Goal: Navigation & Orientation: Find specific page/section

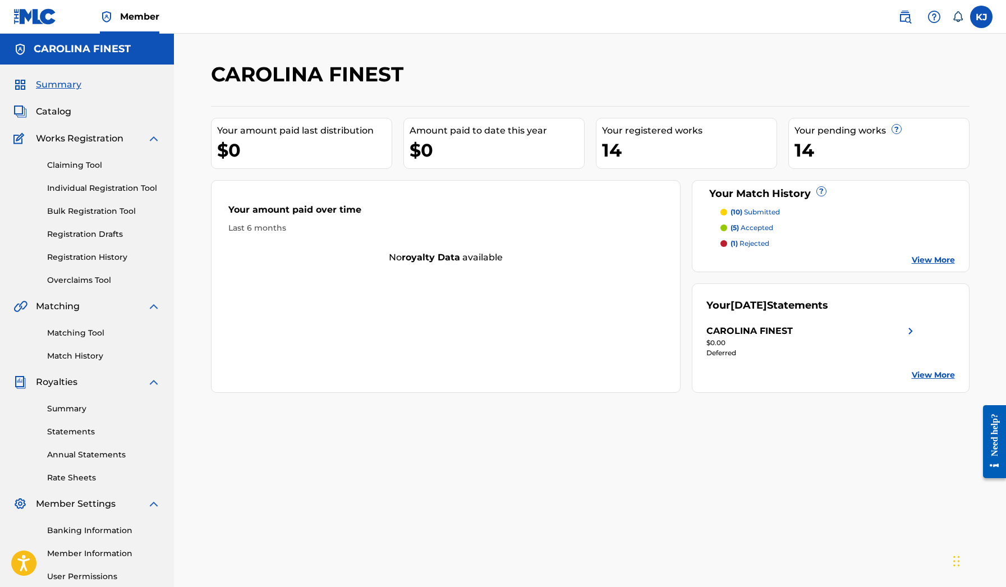
click at [55, 112] on span "Catalog" at bounding box center [53, 111] width 35 height 13
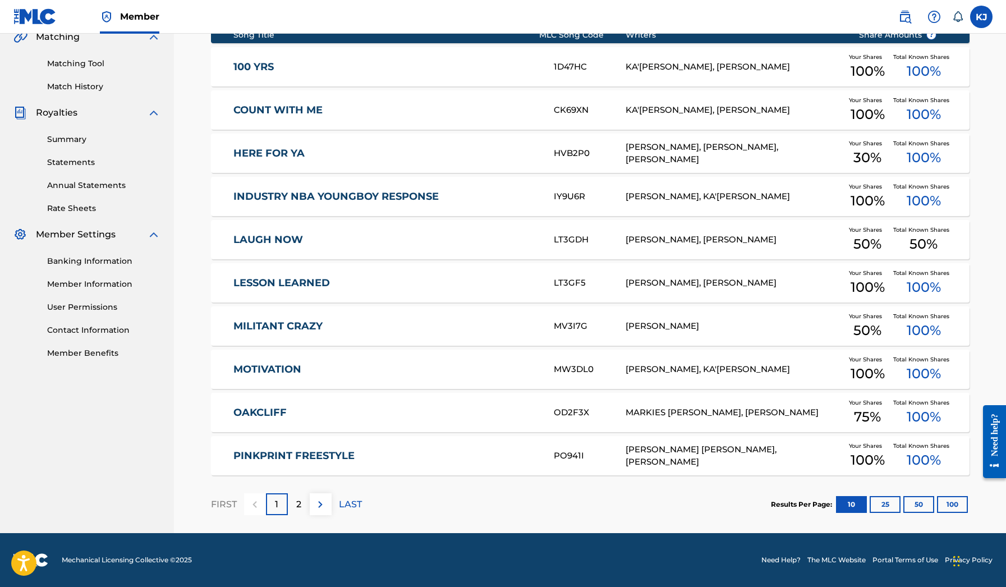
click at [324, 506] on img at bounding box center [320, 503] width 13 height 13
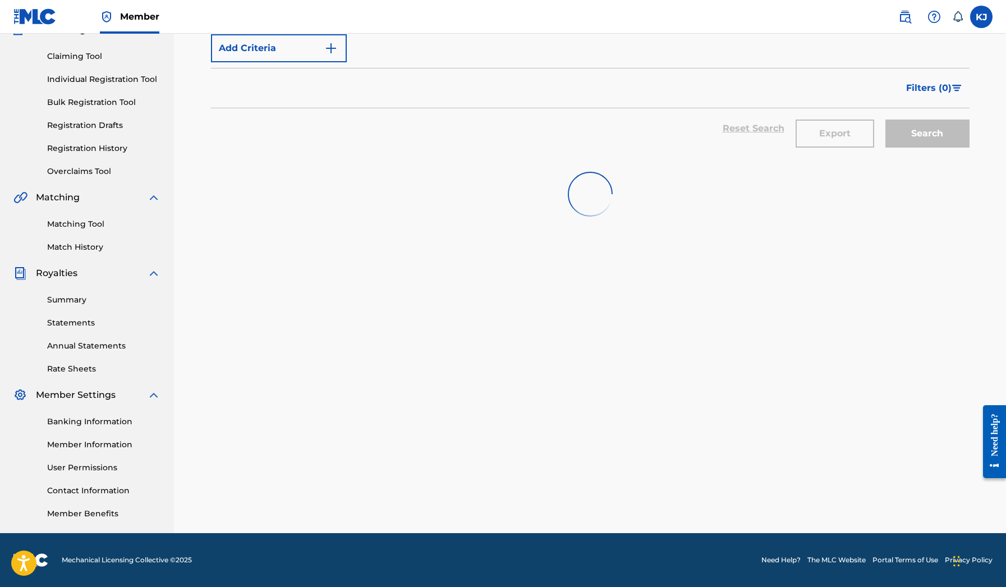
scroll to position [109, 0]
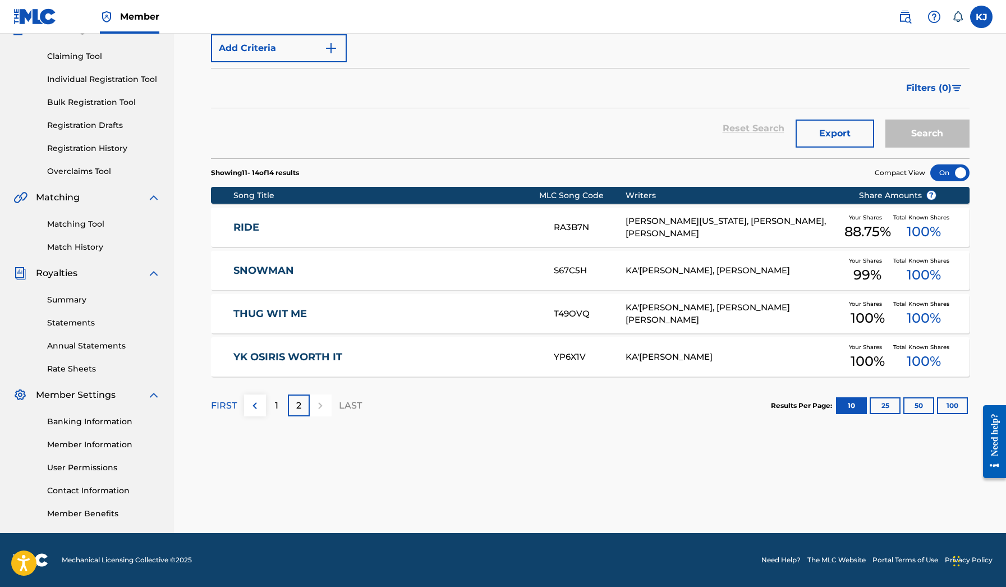
click at [252, 405] on img at bounding box center [254, 405] width 13 height 13
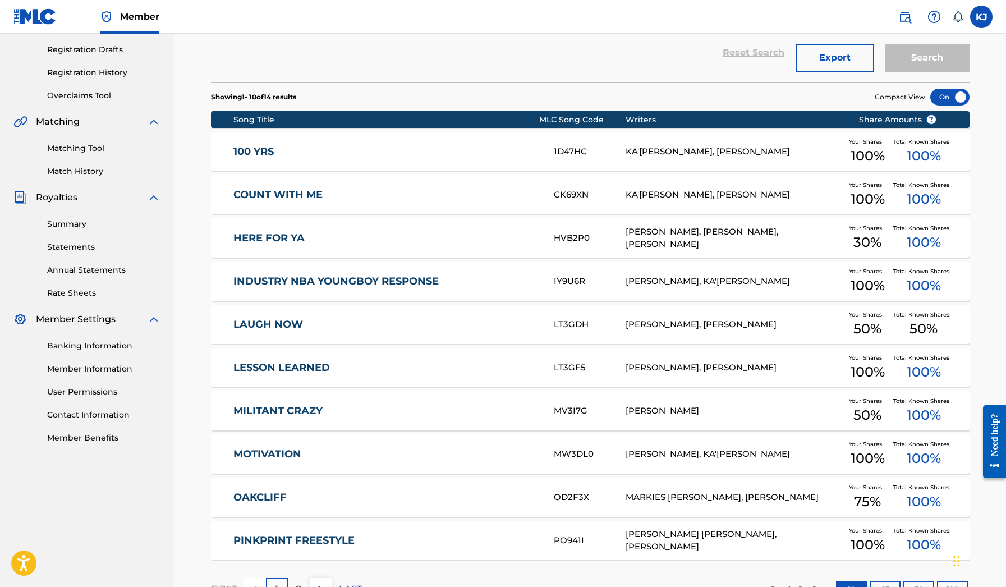
scroll to position [183, 0]
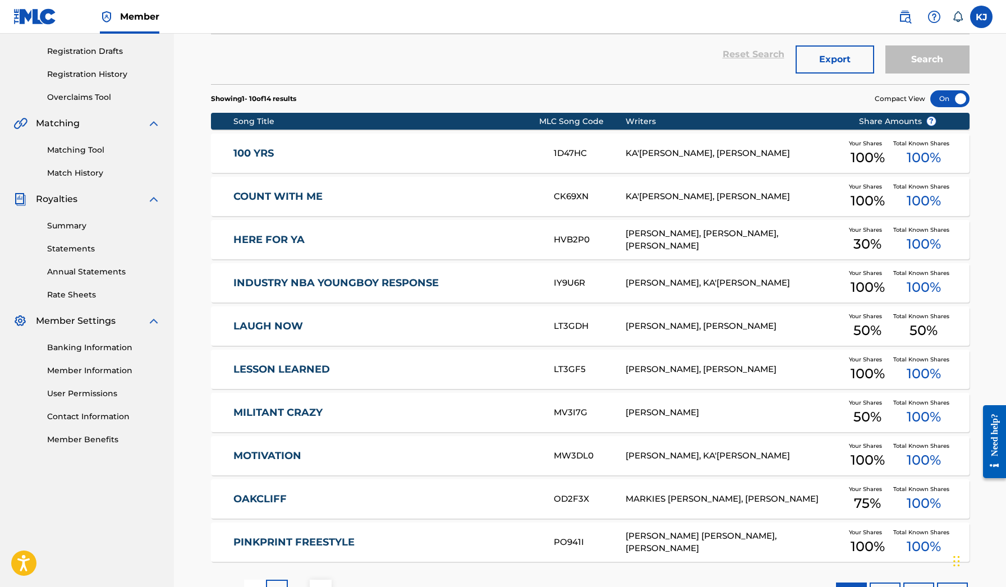
click at [85, 173] on link "Match History" at bounding box center [103, 173] width 113 height 12
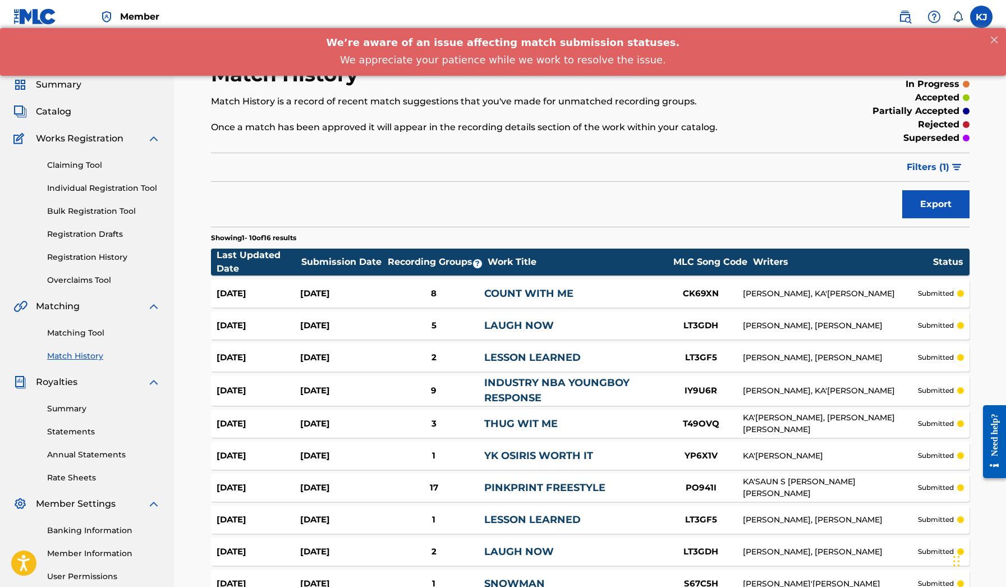
click at [101, 331] on link "Matching Tool" at bounding box center [103, 333] width 113 height 12
